Goal: Task Accomplishment & Management: Manage account settings

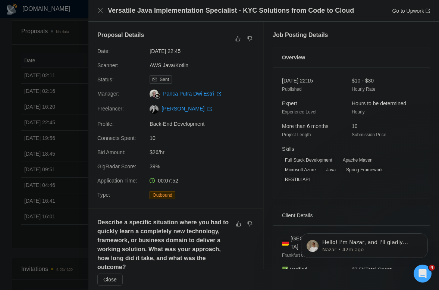
scroll to position [709, 0]
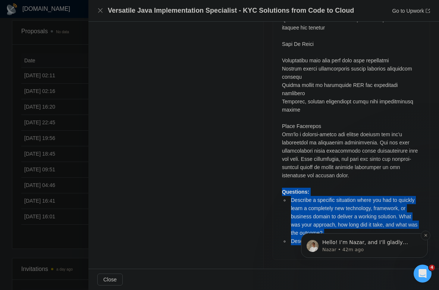
click at [366, 245] on p "Hello! I’m Nazar, and I’ll gladly support you with your request 😊 Please allow …" at bounding box center [370, 242] width 96 height 7
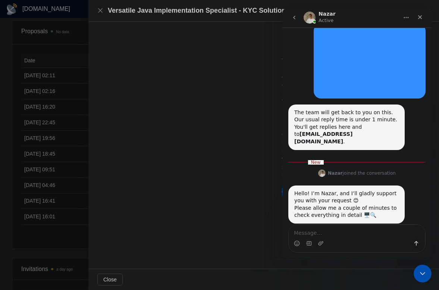
scroll to position [118, 0]
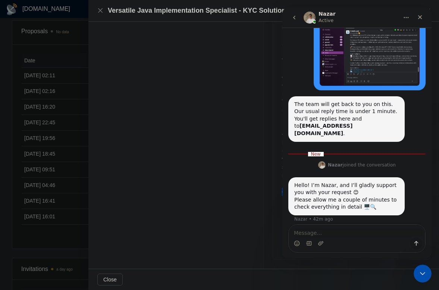
click at [335, 238] on div "Intercom messenger" at bounding box center [357, 243] width 137 height 12
click at [418, 272] on icon "Close Intercom Messenger" at bounding box center [421, 272] width 9 height 9
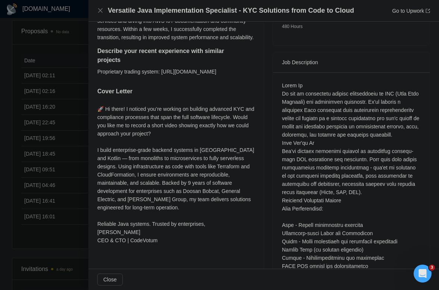
scroll to position [0, 0]
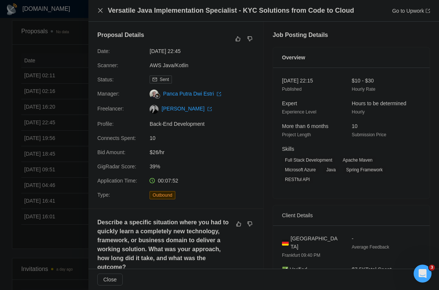
click at [100, 8] on icon "close" at bounding box center [100, 10] width 6 height 6
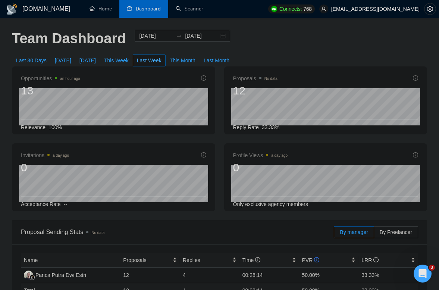
click at [156, 59] on span "Last Week" at bounding box center [149, 60] width 25 height 8
click at [41, 61] on span "Last 30 Days" at bounding box center [31, 60] width 31 height 8
type input "2025-07-26"
type input "2025-08-25"
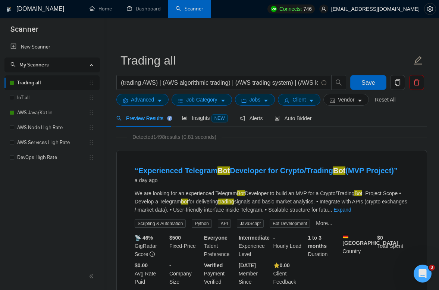
click at [31, 85] on link "Trading all" at bounding box center [52, 82] width 71 height 15
click at [297, 119] on span "Auto Bidder" at bounding box center [293, 118] width 37 height 6
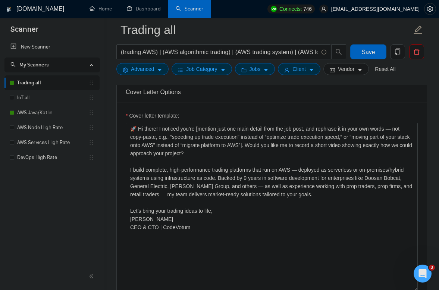
scroll to position [912, 0]
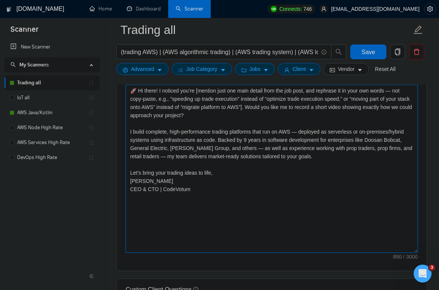
click at [375, 166] on textarea "🚀 Hi there! I noticed you’re [mention just one main detail from the job post, a…" at bounding box center [272, 169] width 292 height 168
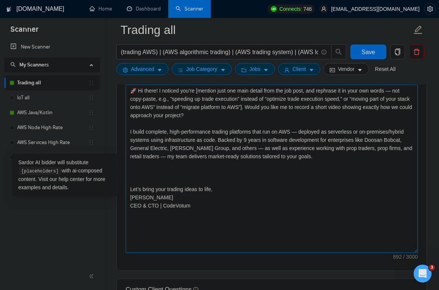
paste textarea "[For any additional client questions included in the job post, provide answers …"
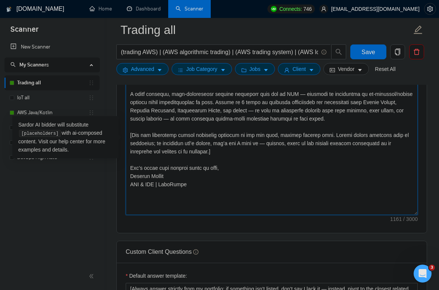
scroll to position [956, 0]
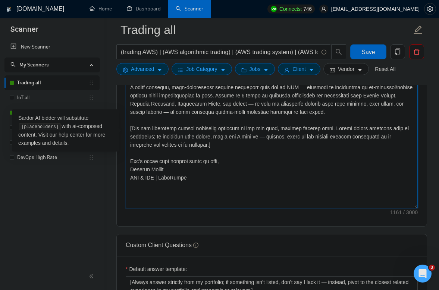
click at [249, 208] on textarea "Cover letter template:" at bounding box center [272, 124] width 292 height 168
type textarea "🚀 Lo ipsum! D sitamet con’ad [elitsed doei tem inci utlabo etdo mag ali enim, a…"
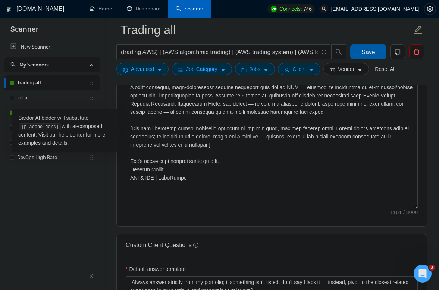
click at [369, 57] on button "Save" at bounding box center [368, 51] width 36 height 15
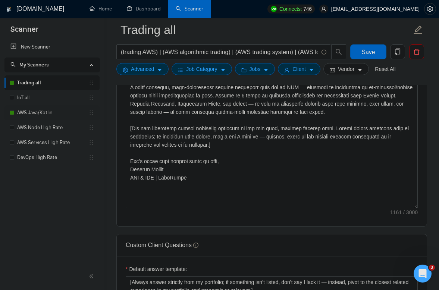
click at [45, 113] on link "AWS Java/Kotlin" at bounding box center [52, 112] width 71 height 15
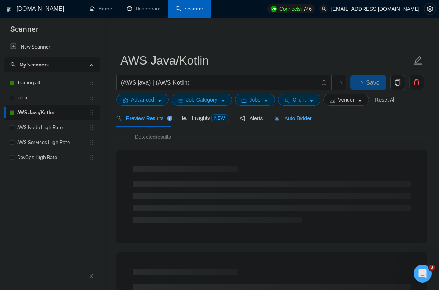
click at [304, 120] on span "Auto Bidder" at bounding box center [293, 118] width 37 height 6
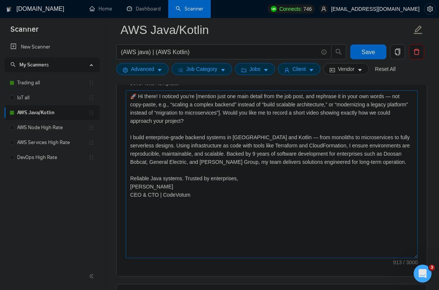
scroll to position [891, 0]
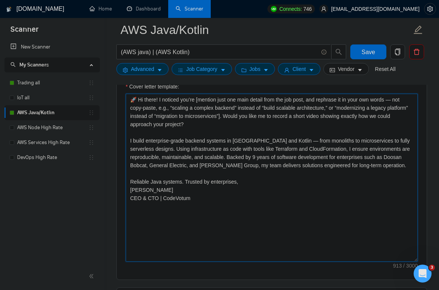
click at [406, 176] on textarea "🚀 Hi there! I noticed you’re [mention just one main detail from the job post, a…" at bounding box center [272, 178] width 292 height 168
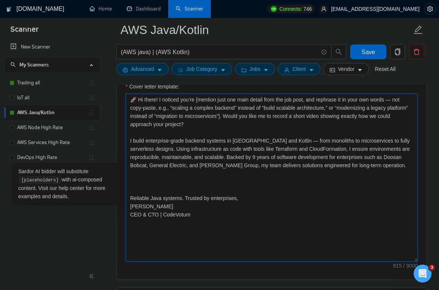
paste textarea "[For any additional client questions included in the job post, provide answers …"
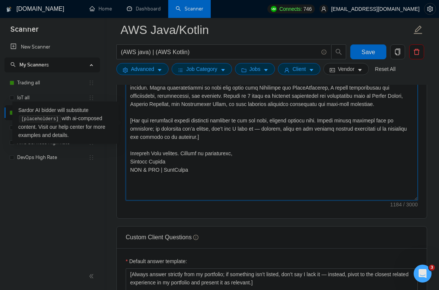
scroll to position [954, 0]
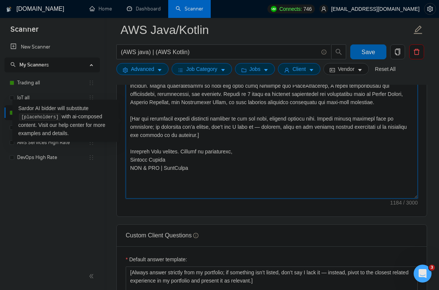
type textarea "🚀 Lo ipsum! D sitamet con’ad [elitsed doei tem inci utlabo etdo mag ali enim, a…"
click at [363, 49] on span "Save" at bounding box center [368, 51] width 13 height 9
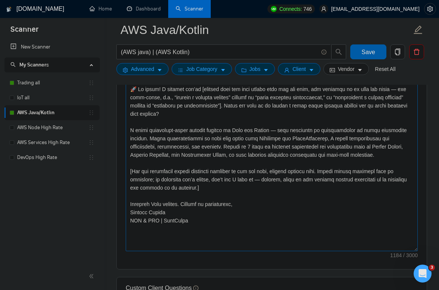
scroll to position [909, 0]
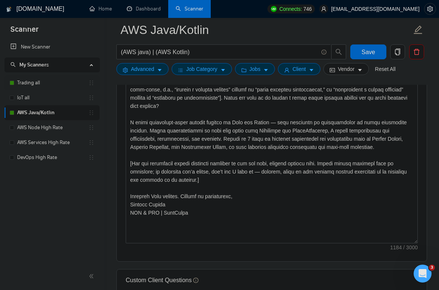
click at [41, 82] on link "Trading all" at bounding box center [52, 82] width 71 height 15
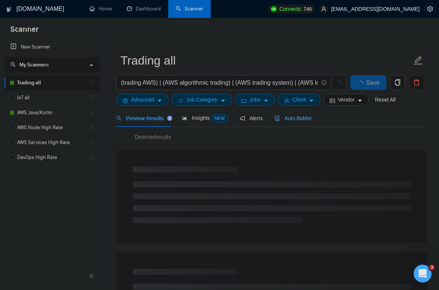
click at [304, 120] on span "Auto Bidder" at bounding box center [293, 118] width 37 height 6
